Goal: Task Accomplishment & Management: Complete application form

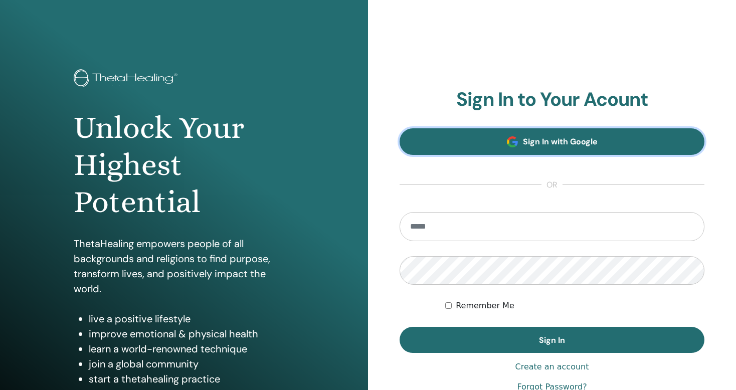
click at [567, 142] on span "Sign In with Google" at bounding box center [560, 141] width 75 height 11
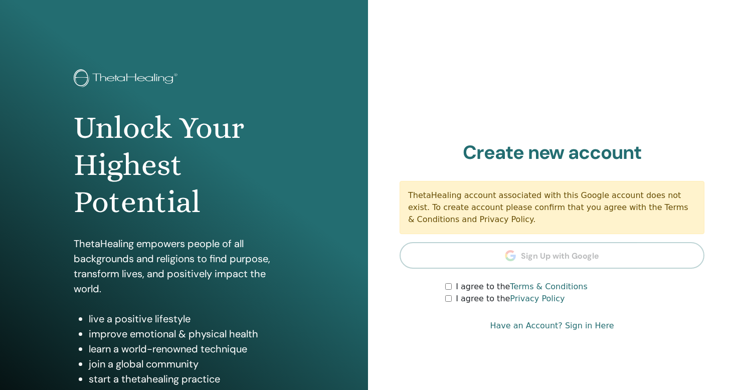
drag, startPoint x: 410, startPoint y: 197, endPoint x: 500, endPoint y: 220, distance: 93.3
click at [500, 220] on div "ThetaHealing account associated with this Google account does not exist. To cre…" at bounding box center [552, 207] width 305 height 53
copy div "ThetaHealing account associated with this Google account does not exist. To cre…"
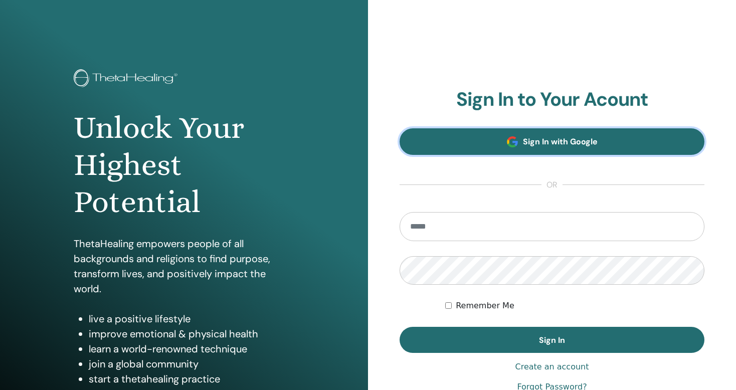
click at [538, 142] on span "Sign In with Google" at bounding box center [560, 141] width 75 height 11
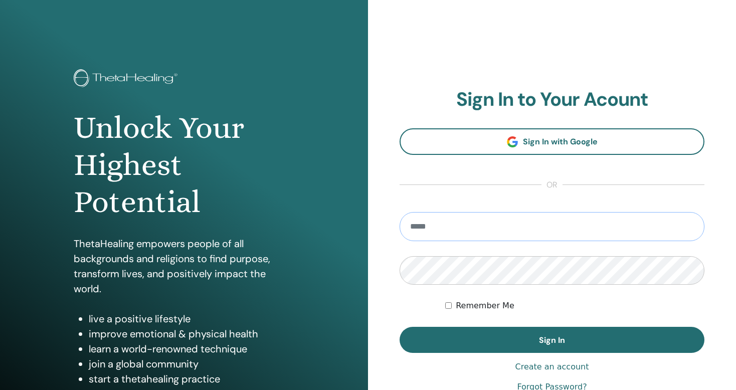
click at [436, 228] on input "email" at bounding box center [552, 226] width 305 height 29
type input "**********"
click at [390, 268] on div "**********" at bounding box center [552, 240] width 368 height 481
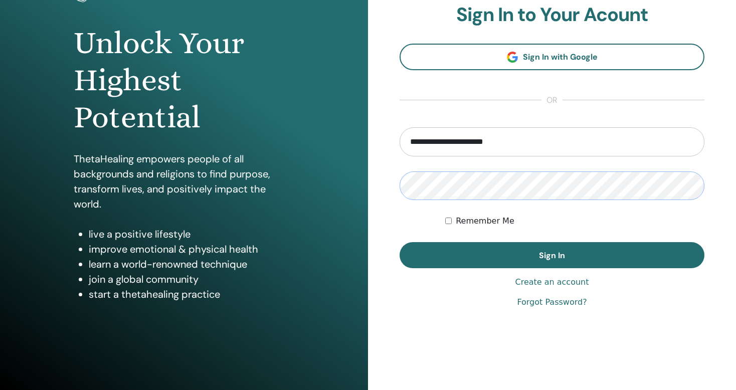
scroll to position [91, 0]
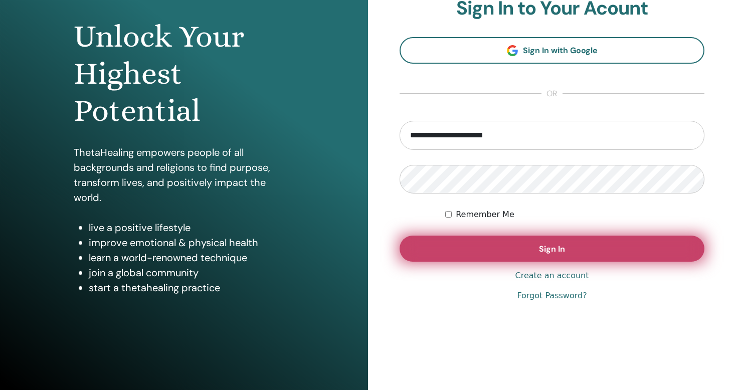
click at [549, 247] on span "Sign In" at bounding box center [552, 249] width 26 height 11
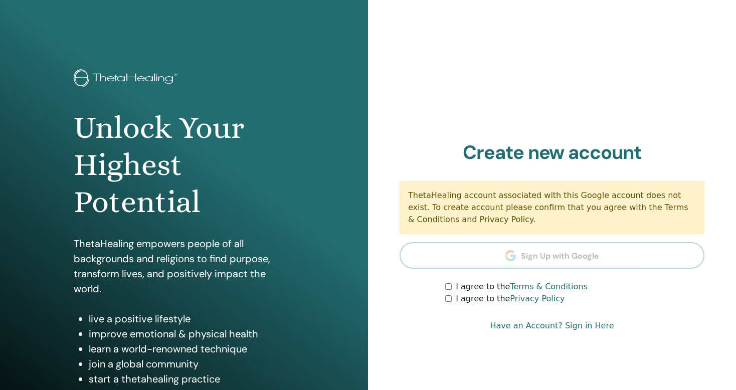
drag, startPoint x: 409, startPoint y: 195, endPoint x: 501, endPoint y: 220, distance: 95.5
click at [501, 218] on div "ThetaHealing account associated with this Google account does not exist. To cre…" at bounding box center [552, 207] width 305 height 53
copy div "ThetaHealing account associated with this Google account does not exist. To cre…"
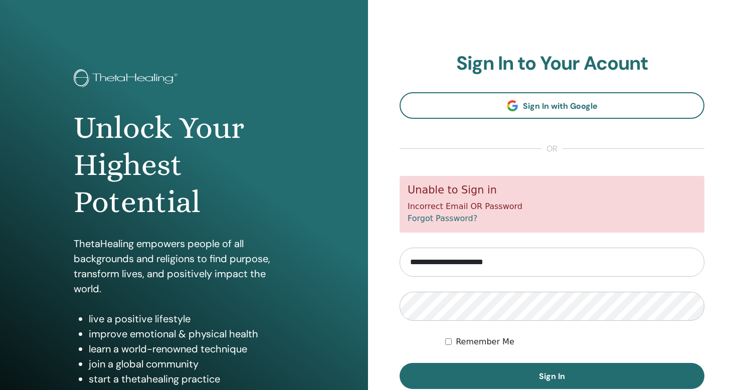
scroll to position [91, 0]
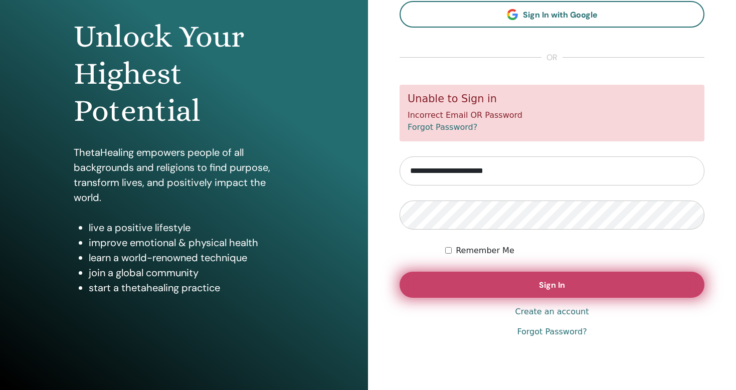
click at [550, 282] on span "Sign In" at bounding box center [552, 285] width 26 height 11
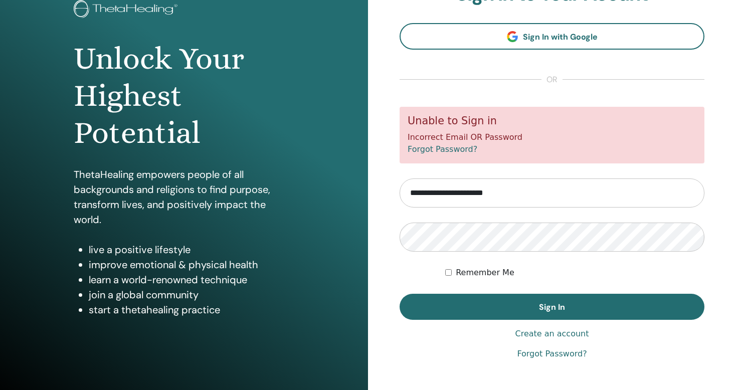
scroll to position [91, 0]
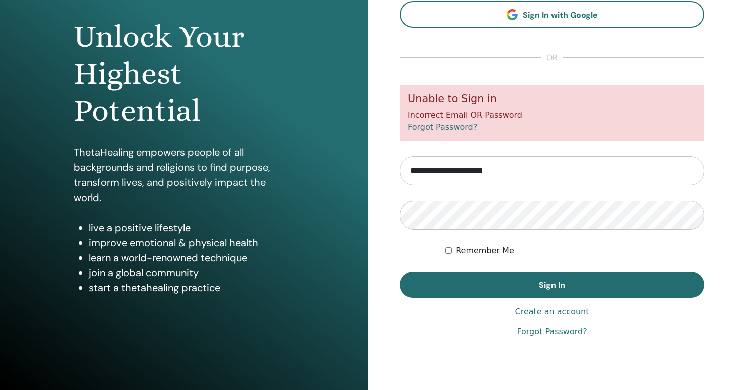
click at [557, 308] on link "Create an account" at bounding box center [552, 312] width 74 height 12
